Goal: Information Seeking & Learning: Learn about a topic

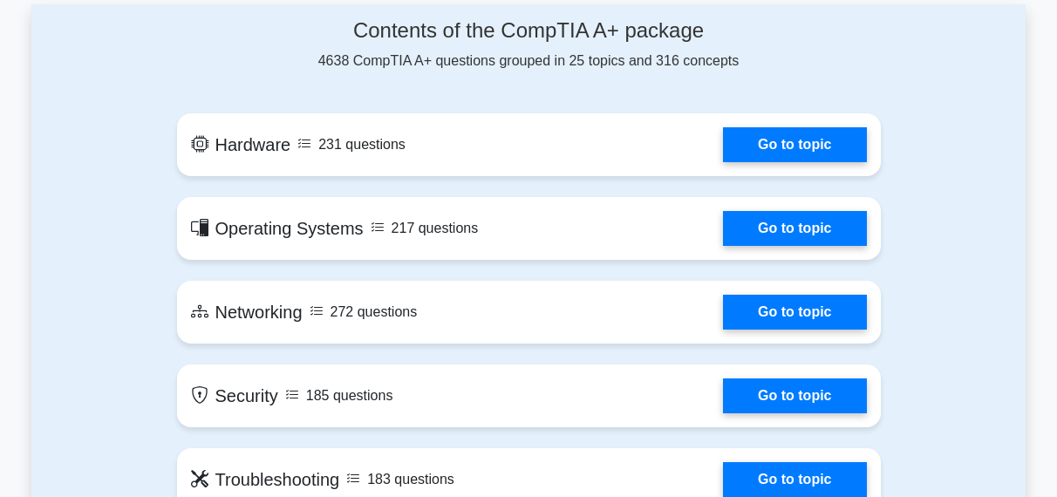
scroll to position [800, 0]
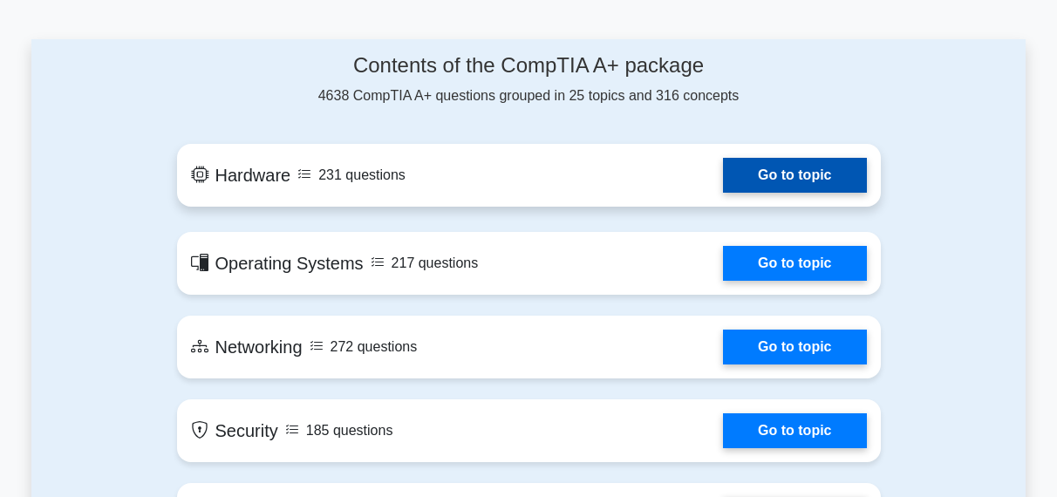
click at [847, 178] on link "Go to topic" at bounding box center [794, 175] width 143 height 35
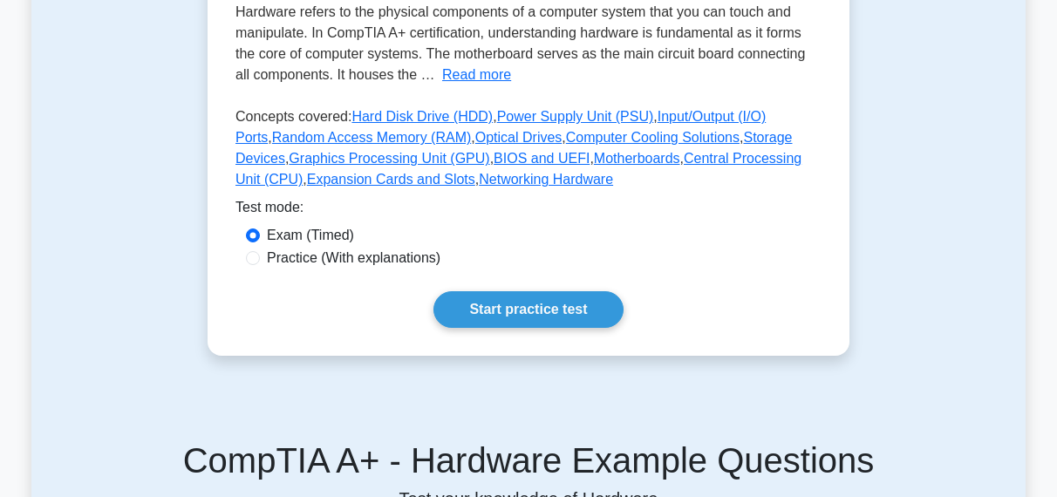
scroll to position [445, 0]
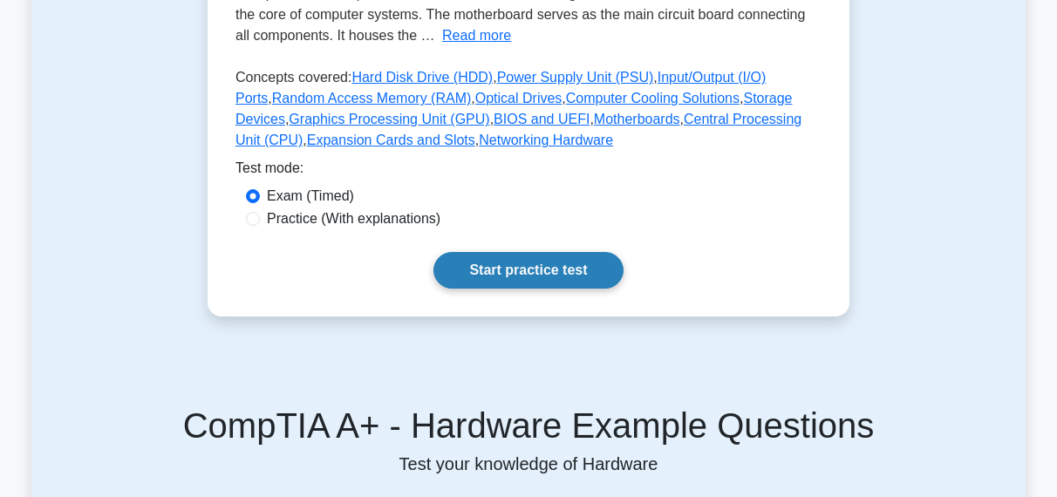
click at [555, 269] on link "Start practice test" at bounding box center [527, 270] width 189 height 37
click at [253, 212] on div "Practice (With explanations)" at bounding box center [528, 218] width 565 height 21
click at [255, 219] on input "Practice (With explanations)" at bounding box center [253, 219] width 14 height 14
radio input "true"
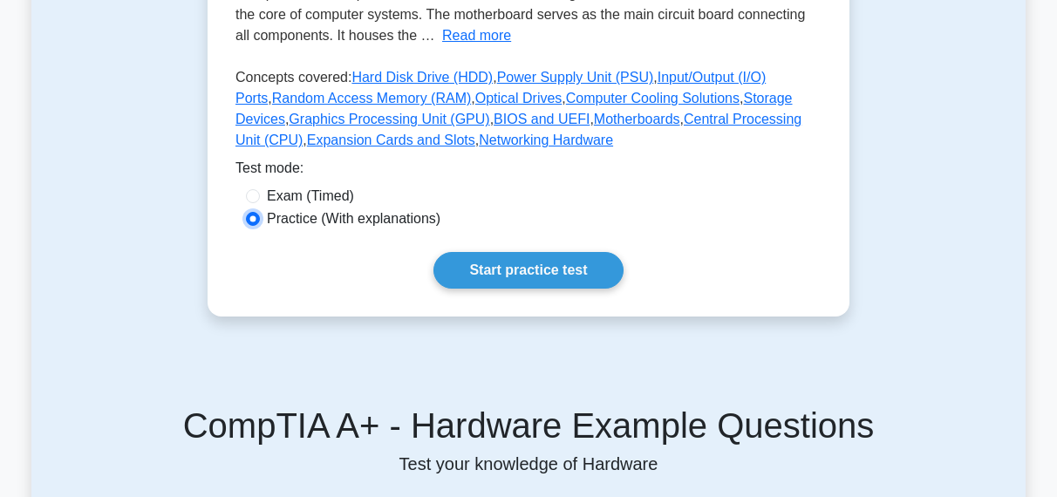
click at [255, 219] on input "Practice (With explanations)" at bounding box center [253, 219] width 14 height 14
click at [561, 270] on link "Start practice test" at bounding box center [527, 270] width 189 height 37
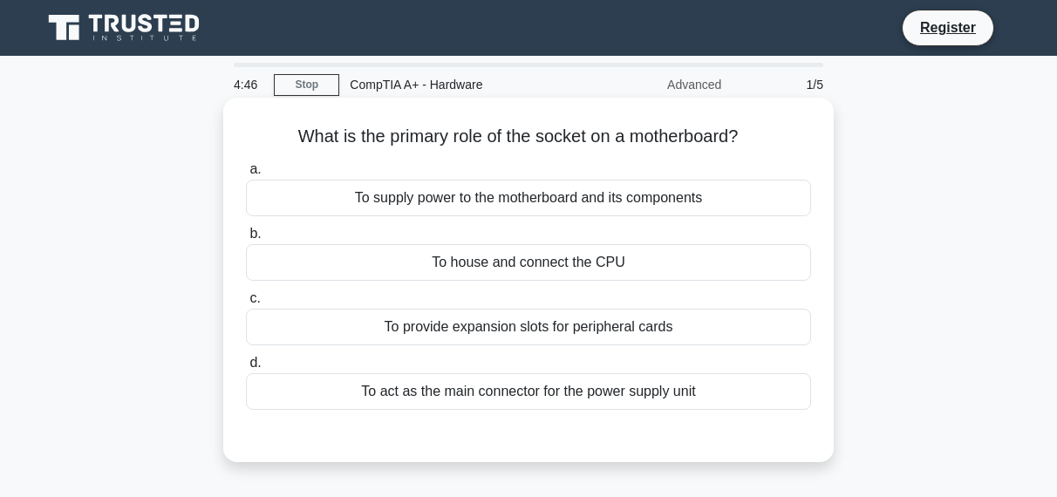
click at [673, 401] on div "To act as the main connector for the power supply unit" at bounding box center [528, 391] width 565 height 37
click at [246, 369] on input "d. To act as the main connector for the power supply unit" at bounding box center [246, 362] width 0 height 11
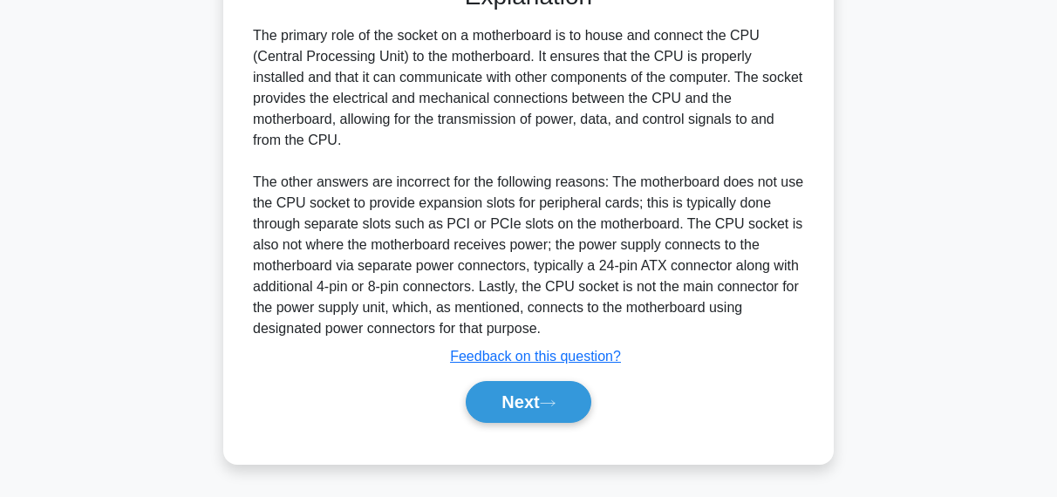
scroll to position [456, 0]
click at [547, 392] on button "Next" at bounding box center [528, 402] width 125 height 42
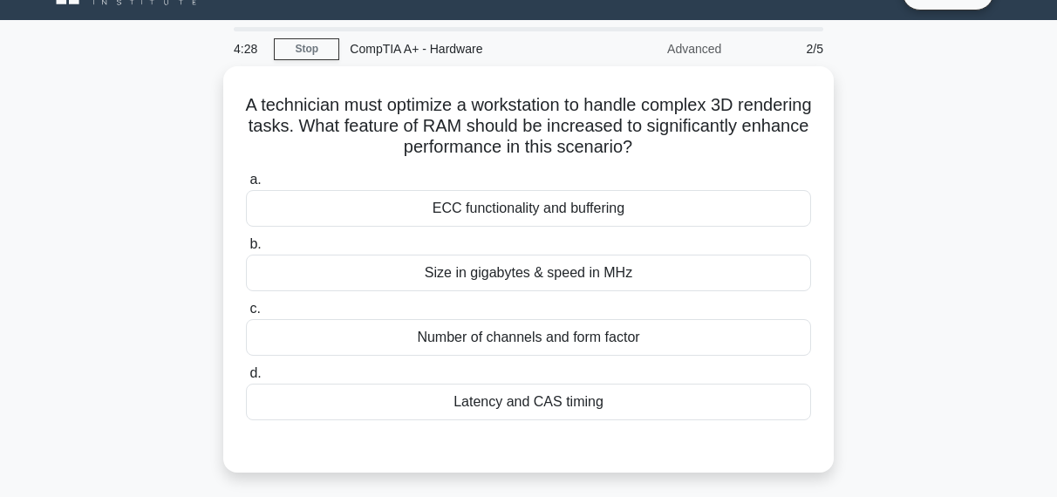
scroll to position [0, 0]
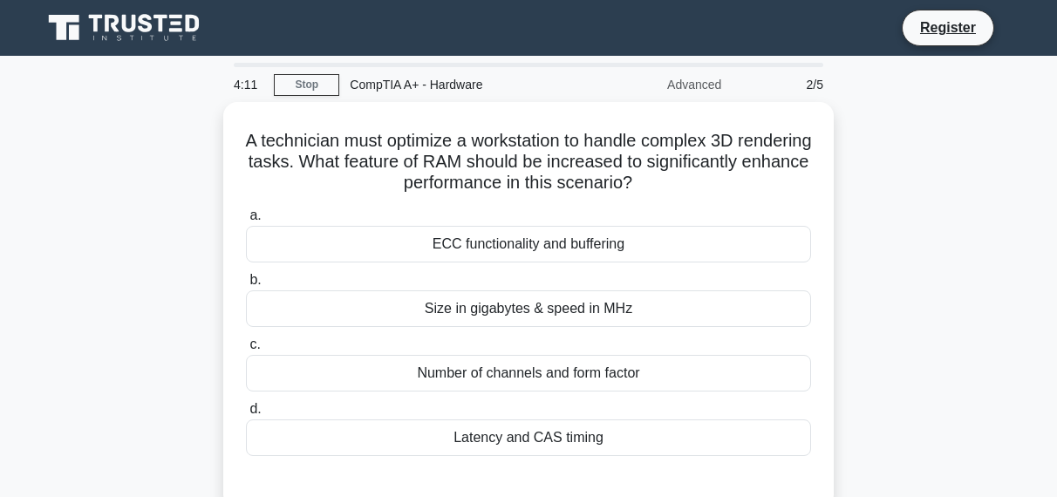
click at [684, 235] on div "ECC functionality and buffering" at bounding box center [528, 244] width 565 height 37
click at [246, 221] on input "a. ECC functionality and buffering" at bounding box center [246, 215] width 0 height 11
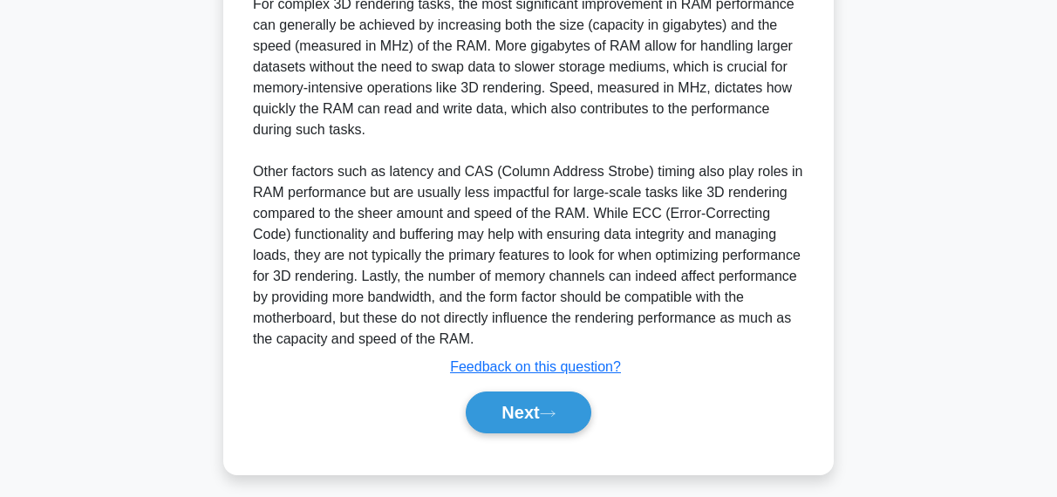
scroll to position [540, 0]
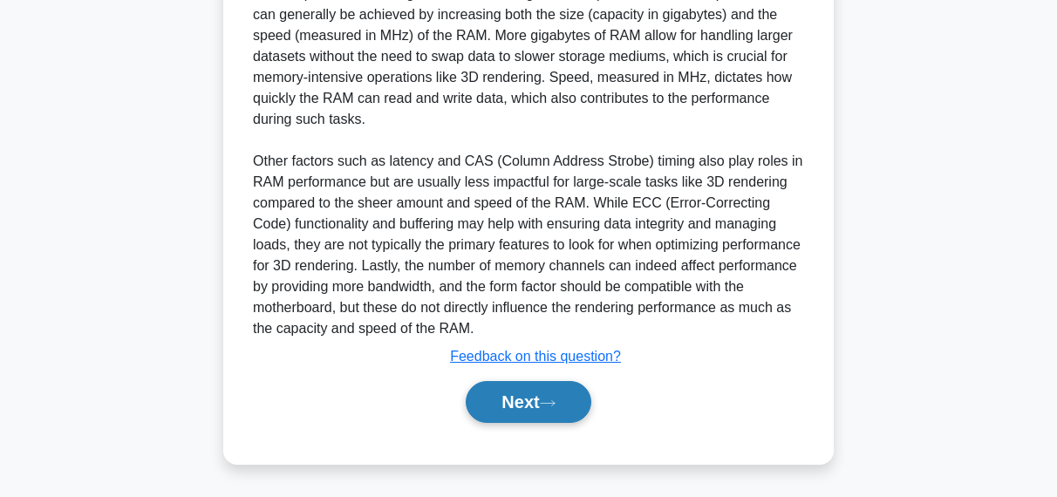
click at [510, 395] on button "Next" at bounding box center [528, 402] width 125 height 42
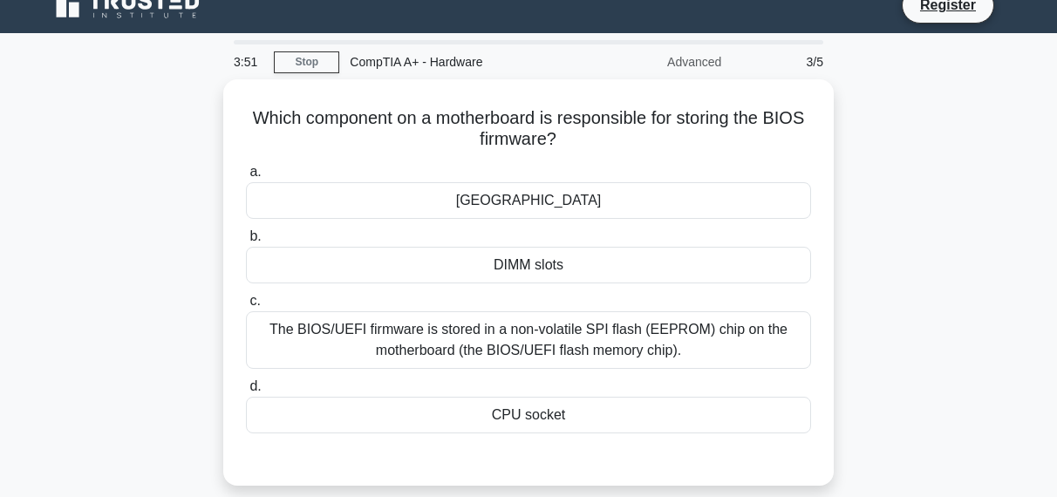
scroll to position [0, 0]
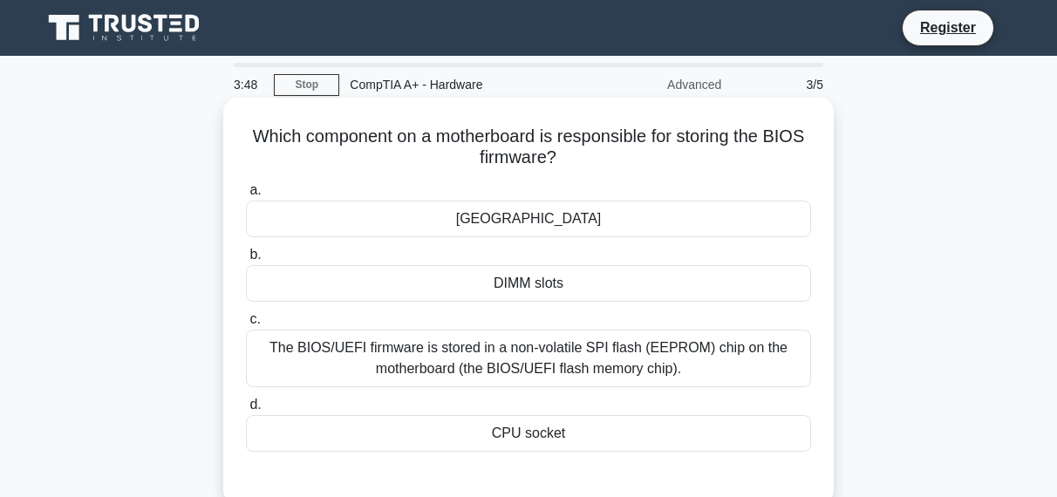
click at [501, 344] on div "The BIOS/UEFI firmware is stored in a non-volatile SPI flash (EEPROM) chip on t…" at bounding box center [528, 359] width 565 height 58
click at [246, 325] on input "c. The BIOS/UEFI firmware is stored in a non-volatile SPI flash (EEPROM) chip o…" at bounding box center [246, 319] width 0 height 11
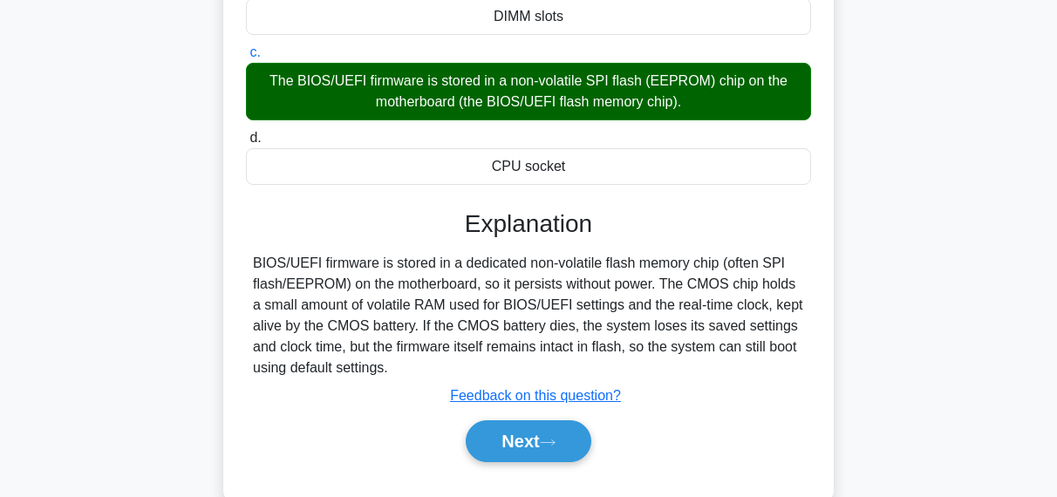
scroll to position [445, 0]
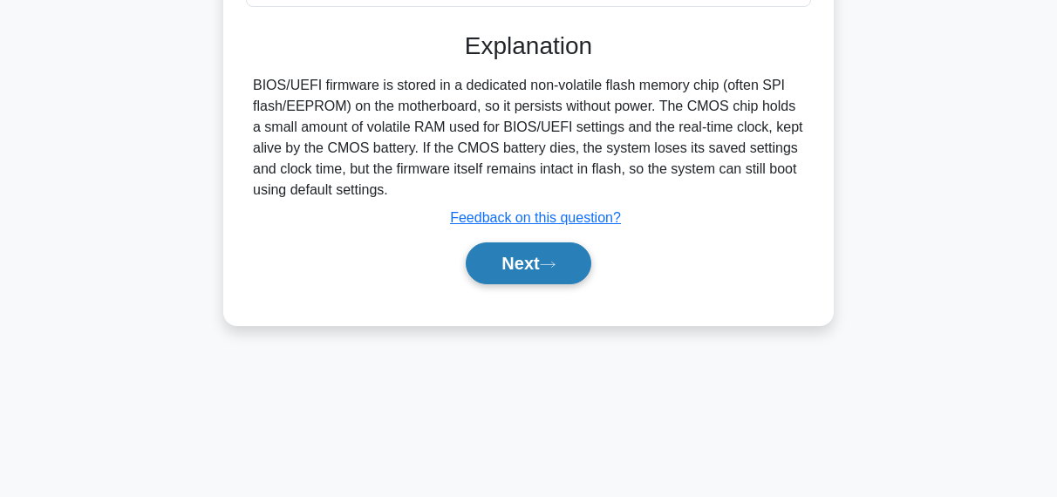
click at [531, 256] on button "Next" at bounding box center [528, 263] width 125 height 42
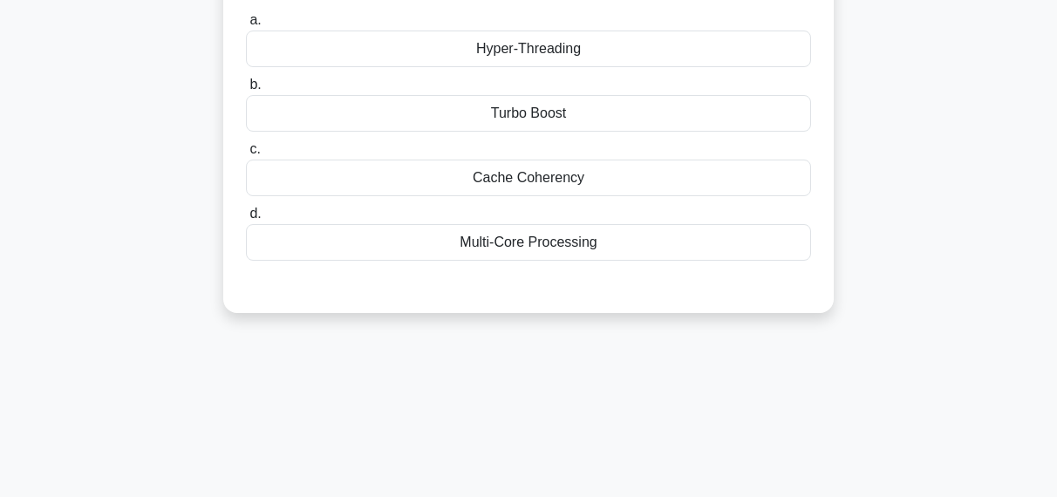
scroll to position [178, 0]
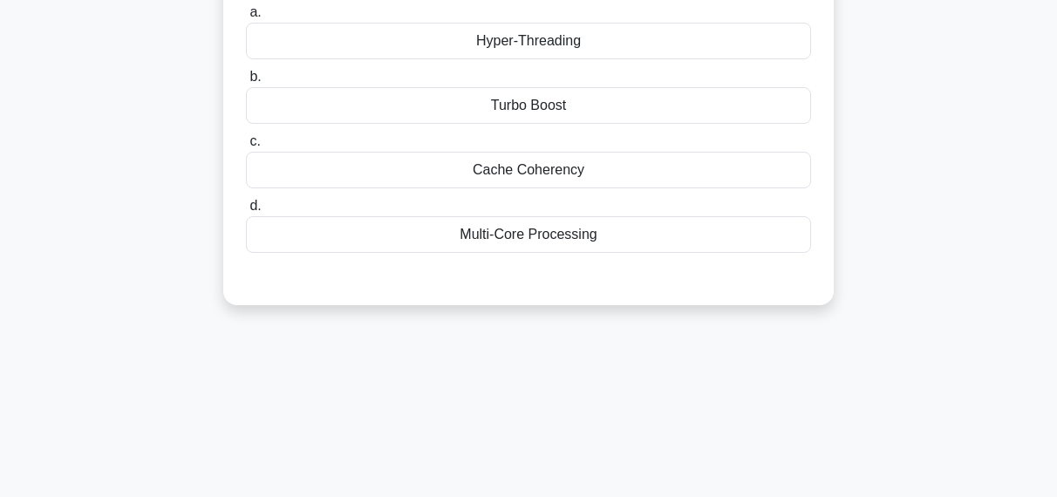
click at [535, 237] on div "Multi-Core Processing" at bounding box center [528, 234] width 565 height 37
click at [246, 212] on input "d. Multi-Core Processing" at bounding box center [246, 206] width 0 height 11
